Goal: Find specific page/section: Find specific page/section

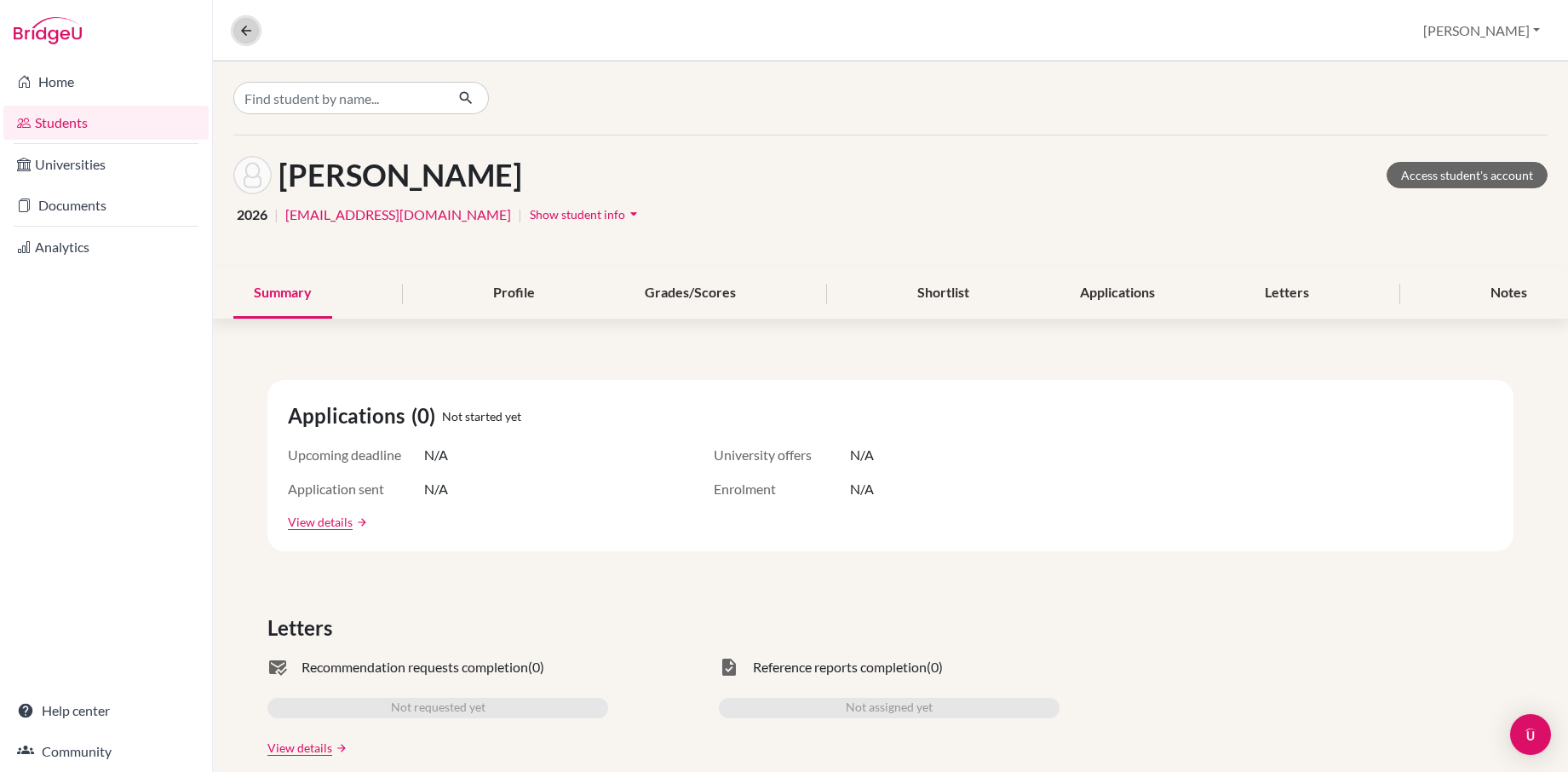
drag, startPoint x: 234, startPoint y: 29, endPoint x: 244, endPoint y: 33, distance: 10.8
click at [234, 29] on button at bounding box center [246, 30] width 26 height 26
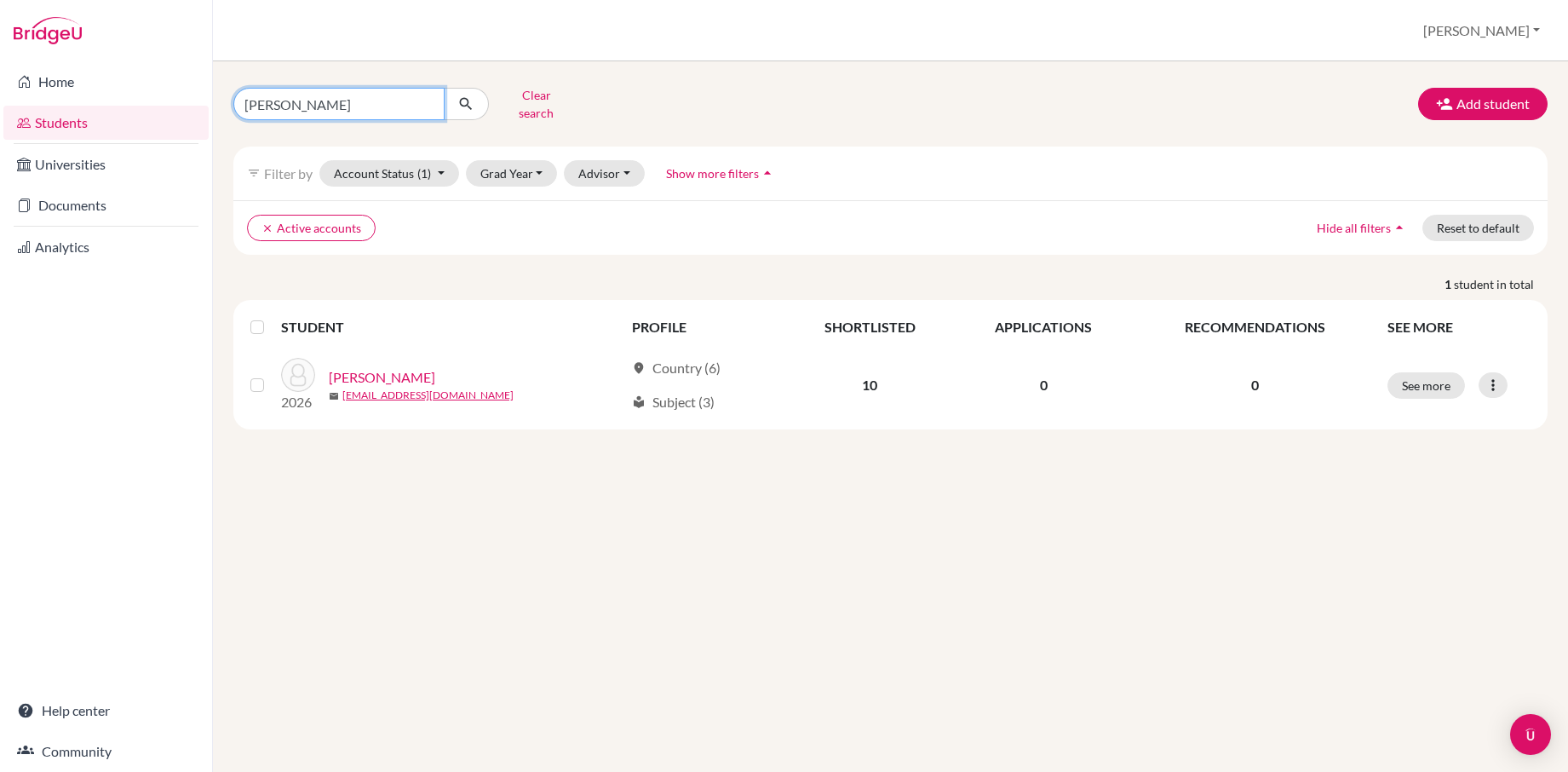
click at [423, 98] on input "[PERSON_NAME]" at bounding box center [339, 104] width 211 height 32
type input "mol"
click button "submit" at bounding box center [466, 104] width 45 height 32
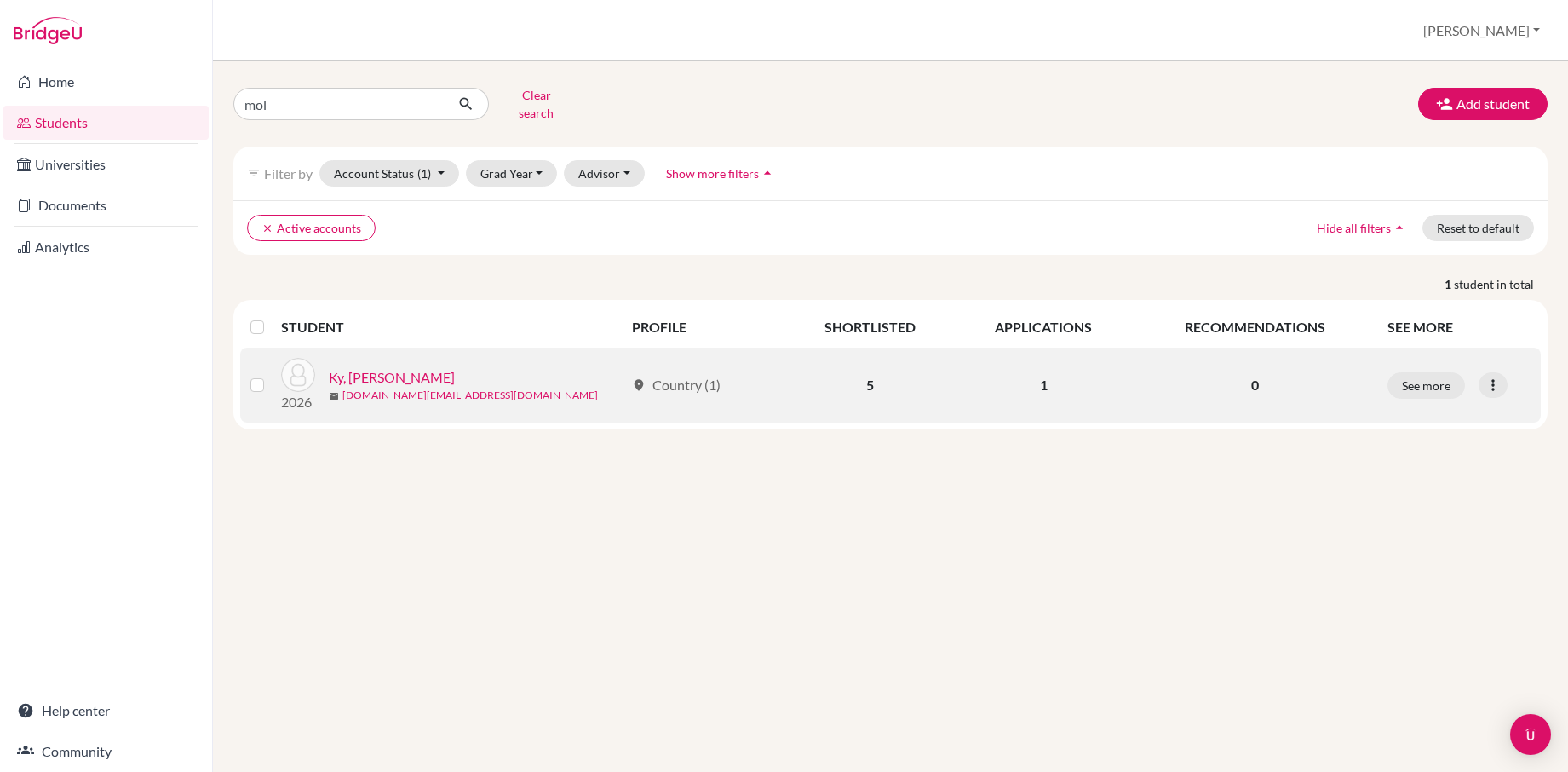
click at [392, 367] on link "Ky, [PERSON_NAME]" at bounding box center [392, 377] width 126 height 21
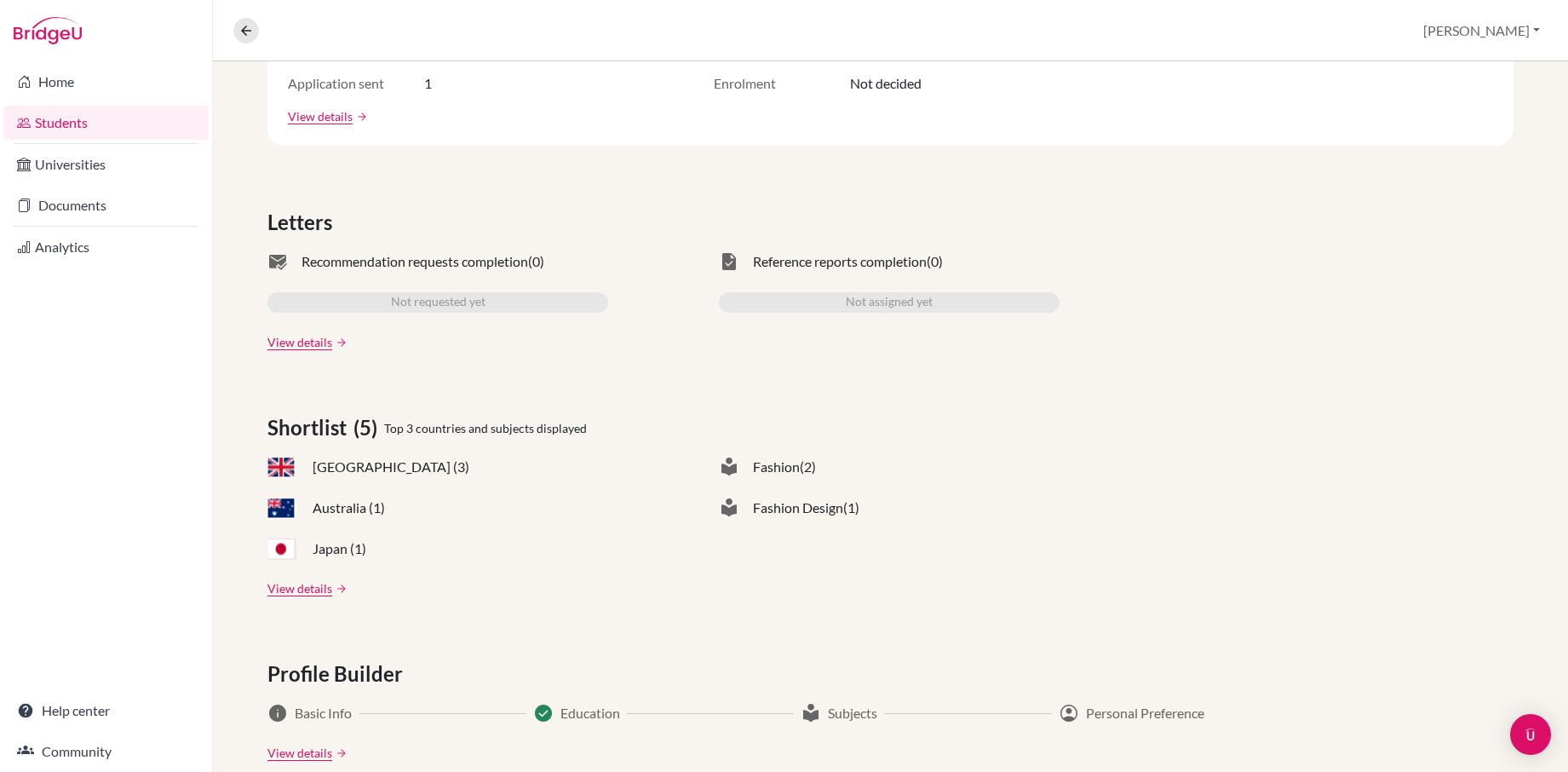
scroll to position [457, 0]
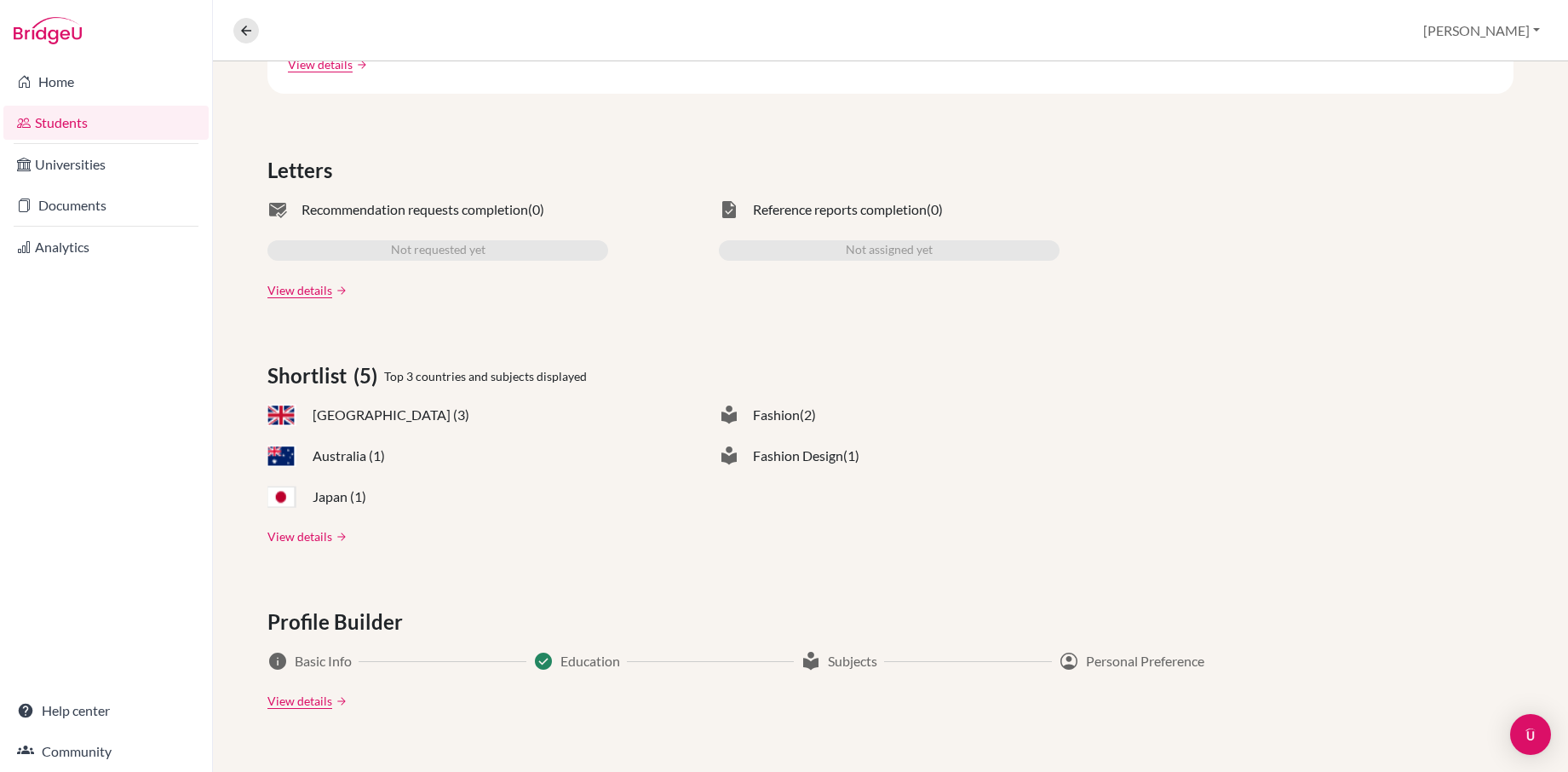
click at [306, 533] on link "View details" at bounding box center [300, 537] width 64 height 18
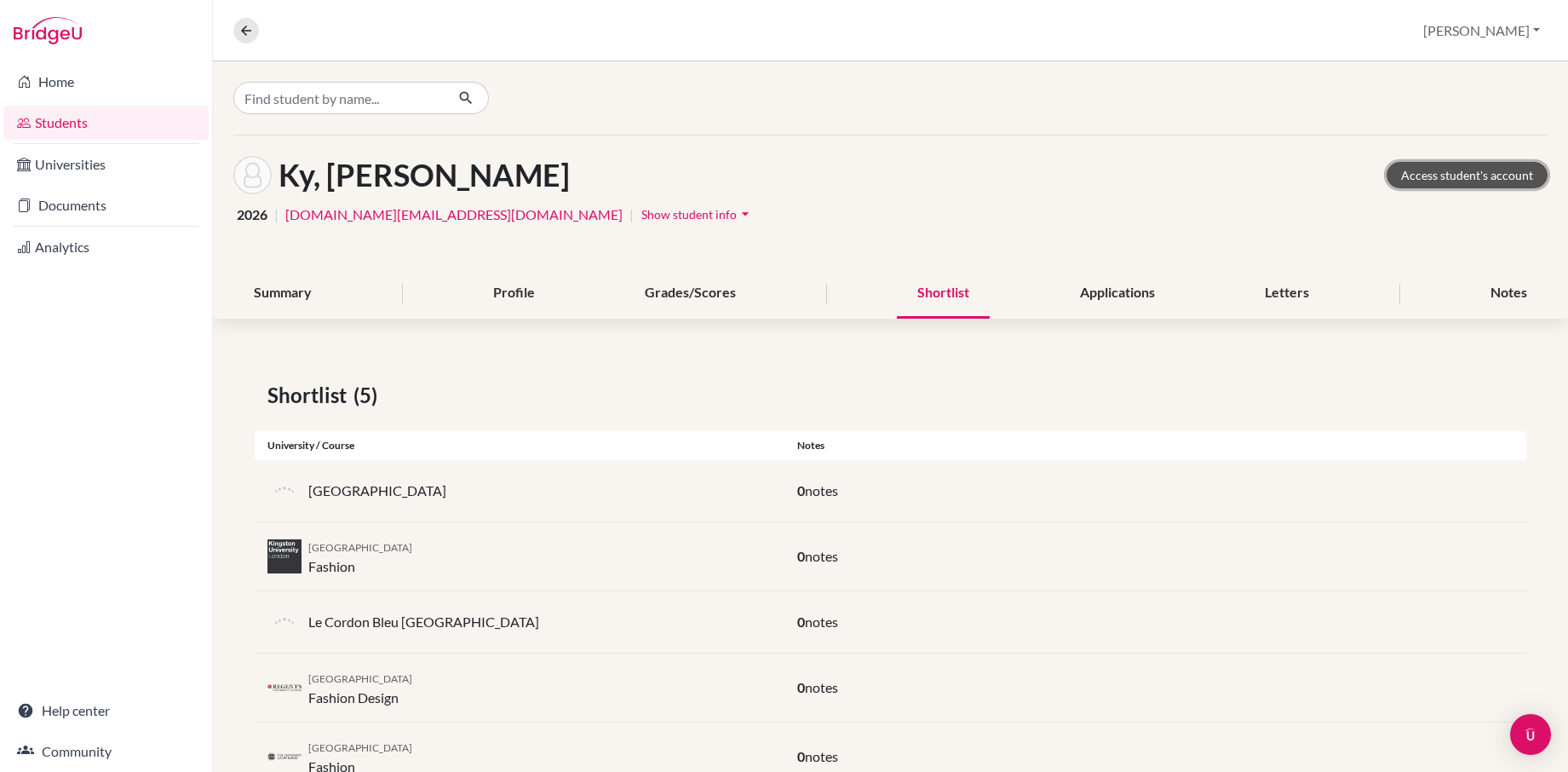
click at [1492, 170] on link "Access student's account" at bounding box center [1468, 175] width 161 height 27
